Goal: Transaction & Acquisition: Book appointment/travel/reservation

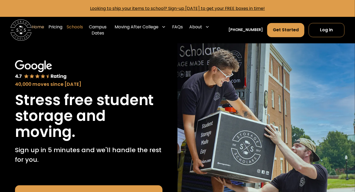
click at [76, 27] on link "Schools" at bounding box center [75, 30] width 16 height 21
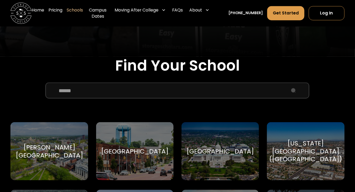
scroll to position [107, 0]
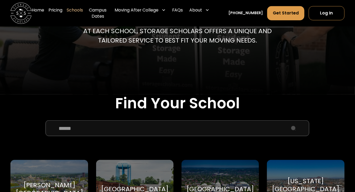
drag, startPoint x: 105, startPoint y: 127, endPoint x: 91, endPoint y: 122, distance: 14.7
click at [104, 128] on input "School Select Form" at bounding box center [178, 129] width 264 height 16
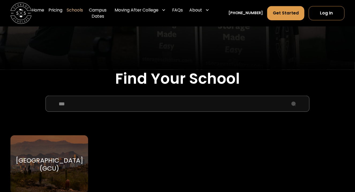
scroll to position [161, 0]
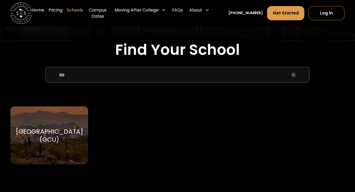
type input "***"
click at [70, 141] on div "[GEOGRAPHIC_DATA] (GCU)" at bounding box center [49, 136] width 67 height 16
click at [60, 157] on div "Grand Canyon University (GCU) Grand Canyon University" at bounding box center [49, 136] width 78 height 58
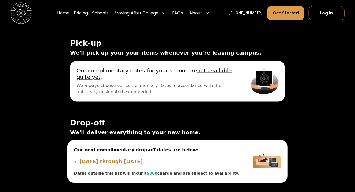
scroll to position [2117, 0]
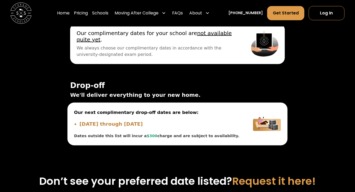
drag, startPoint x: 81, startPoint y: 127, endPoint x: 137, endPoint y: 129, distance: 55.8
click at [137, 128] on li "Aug 24, 2025 through Aug 27, 2025" at bounding box center [160, 125] width 161 height 8
drag, startPoint x: 79, startPoint y: 126, endPoint x: 163, endPoint y: 128, distance: 83.4
click at [163, 128] on li "Aug 24, 2025 through Aug 27, 2025" at bounding box center [160, 125] width 161 height 8
copy li "Aug 24, 2025 through Aug 27, 2025"
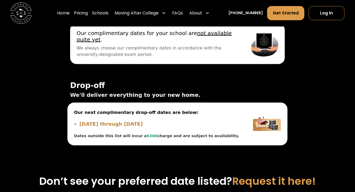
click at [147, 138] on span "$300" at bounding box center [152, 136] width 11 height 4
drag, startPoint x: 74, startPoint y: 139, endPoint x: 197, endPoint y: 139, distance: 123.3
click at [208, 142] on div "Our next complimentary drop-off dates are below: Aug 24, 2025 through Aug 27, 2…" at bounding box center [157, 124] width 179 height 43
copy div "Dates outside this list will incur a $300 charge and are subject to availabilit…"
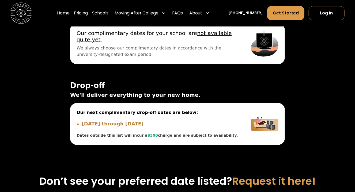
click at [328, 72] on div "On Campus Off Campus Pick-up ☀️ Summer Pick-up Dates ☀️ Lock your items in your…" at bounding box center [178, 77] width 320 height 180
